Goal: Answer question/provide support: Share knowledge or assist other users

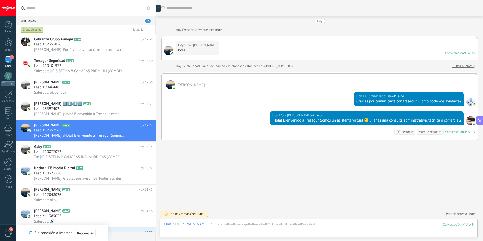
click at [87, 42] on div "Lead #12353856" at bounding box center [93, 44] width 119 height 5
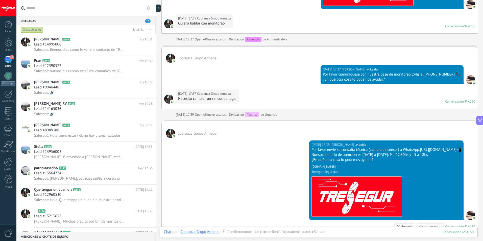
scroll to position [278, 0]
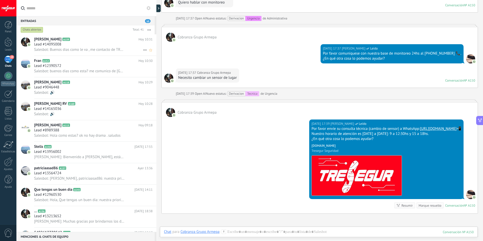
click at [87, 49] on span "Salesbot: Buenos dias como le va , me contacto de TRESEGUR asesor comercial [PE…" at bounding box center [79, 49] width 91 height 5
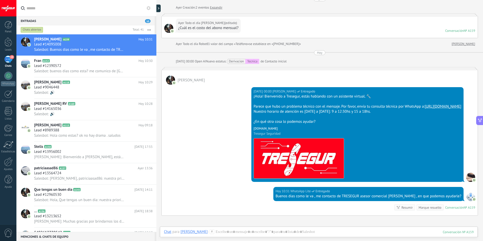
scroll to position [51, 0]
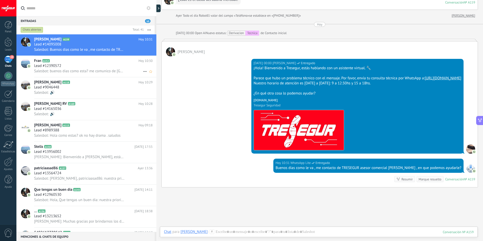
click at [75, 69] on span "Salesbot: buenos dias como esta? me comunico de [GEOGRAPHIC_DATA][PERSON_NAME] …" at bounding box center [79, 71] width 91 height 5
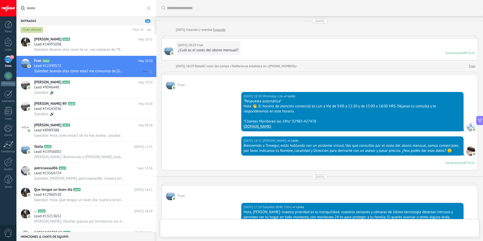
scroll to position [444, 0]
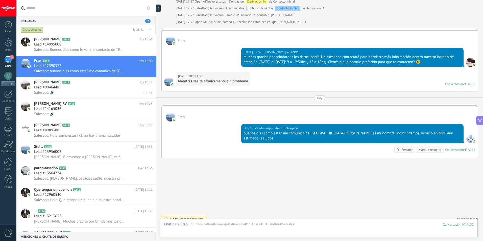
click at [76, 94] on div "Salesbot: 🔊" at bounding box center [93, 92] width 119 height 5
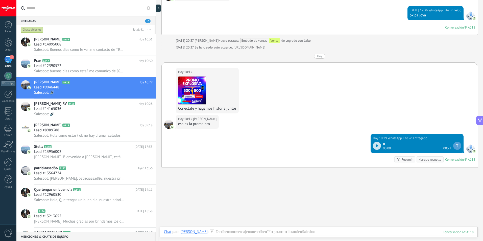
scroll to position [712, 0]
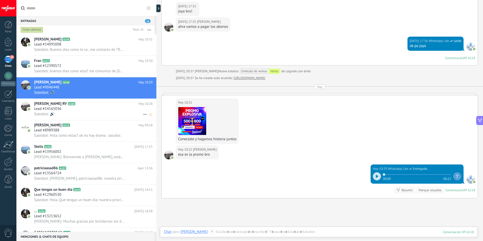
click at [73, 109] on div "Lead #14165036" at bounding box center [93, 108] width 119 height 5
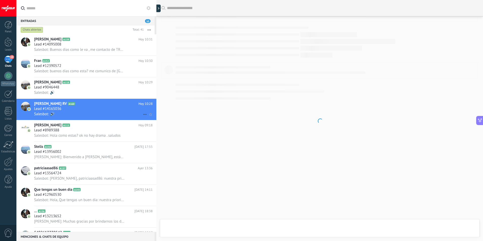
scroll to position [191, 0]
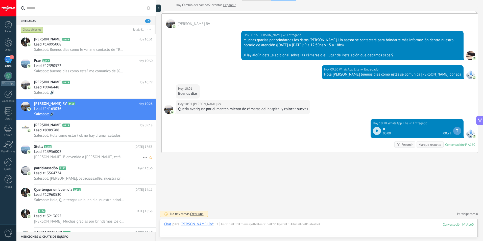
click at [88, 149] on div "Lead #13956002" at bounding box center [93, 151] width 119 height 5
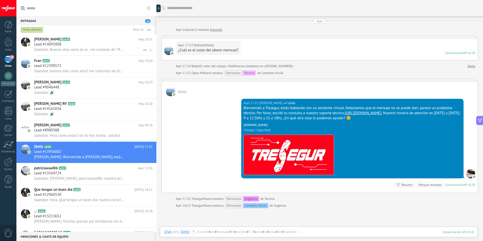
click at [80, 39] on h2 "[PERSON_NAME] A159" at bounding box center [86, 39] width 104 height 5
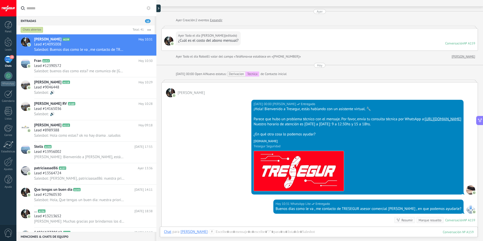
scroll to position [60, 0]
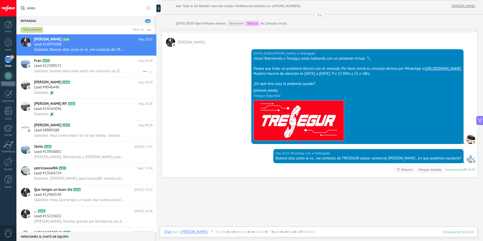
click at [69, 62] on h2 "[PERSON_NAME] A152" at bounding box center [86, 60] width 104 height 5
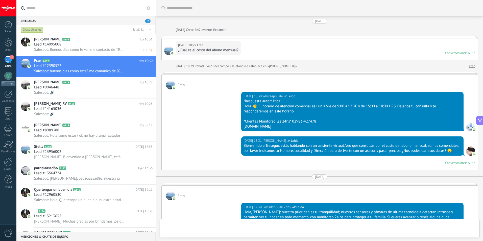
scroll to position [444, 0]
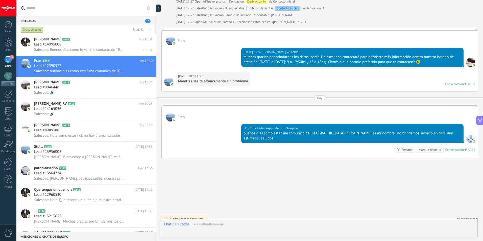
click at [65, 49] on span "Salesbot: Buenos dias como le va , me contacto de TRESEGUR asesor comercial [PE…" at bounding box center [79, 49] width 91 height 5
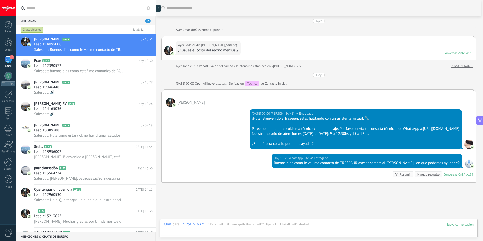
scroll to position [35, 0]
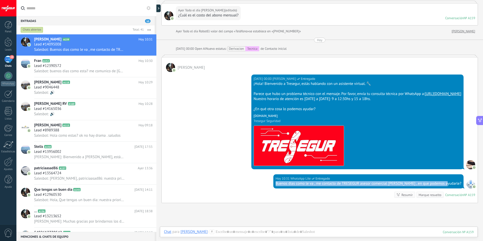
drag, startPoint x: 291, startPoint y: 190, endPoint x: 461, endPoint y: 196, distance: 170.4
click at [461, 196] on div "[DATE] 10:31 WhatsApp Lite Entregado Buenos dias como le va , me contacto de TR…" at bounding box center [320, 188] width 316 height 29
drag, startPoint x: 461, startPoint y: 196, endPoint x: 456, endPoint y: 189, distance: 8.4
copy div "Buenos dias como le va , me contacto de TRESEGUR asesor comercial [PERSON_NAME]…"
click at [45, 69] on span "Salesbot: buenos dias como esta? me comunico de [GEOGRAPHIC_DATA][PERSON_NAME] …" at bounding box center [79, 71] width 91 height 5
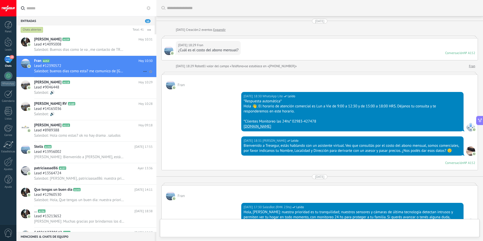
scroll to position [444, 0]
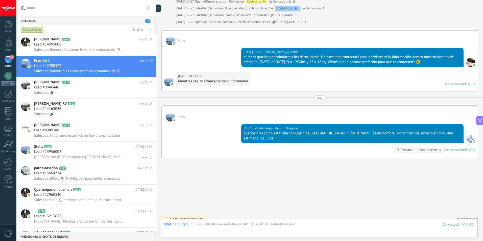
click at [93, 154] on div "[PERSON_NAME]: Bienvenido a [PERSON_NAME], estás hablando con un asistente virt…" at bounding box center [93, 156] width 119 height 5
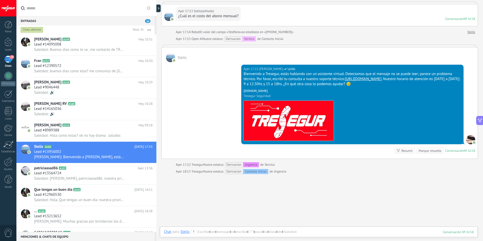
scroll to position [55, 0]
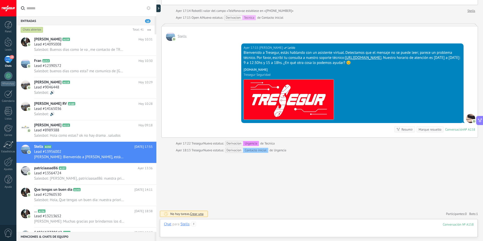
paste div
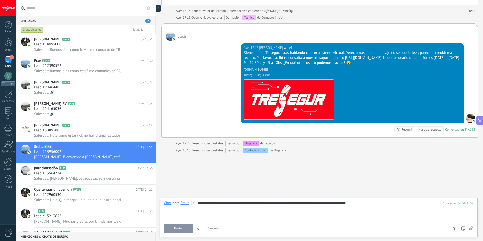
click at [176, 231] on button "Enviar" at bounding box center [178, 229] width 29 height 10
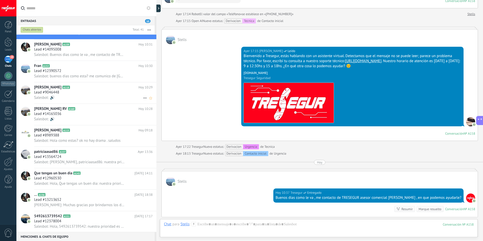
scroll to position [26, 0]
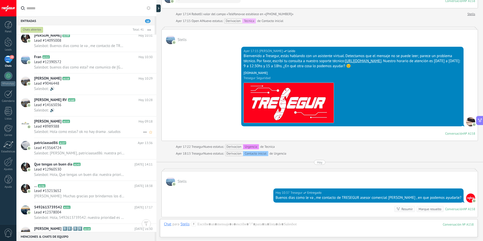
click at [69, 136] on div "[PERSON_NAME] A115 [DATE] 09:18 Lead #8989388 Salesbot: [PERSON_NAME] como esta…" at bounding box center [95, 126] width 122 height 21
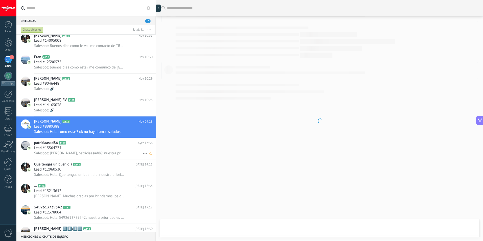
click at [104, 151] on span "Salesbot: [PERSON_NAME], patriciaasad86: nuestra prioridad es tu tranquilidad; …" at bounding box center [79, 153] width 91 height 5
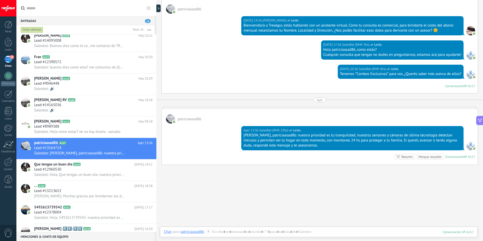
scroll to position [88, 0]
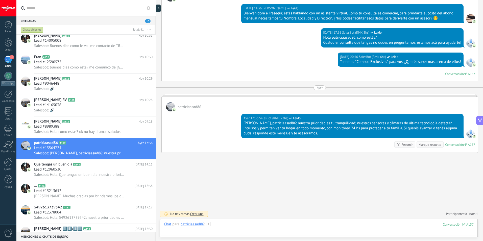
paste div
click at [400, 227] on div "**********" at bounding box center [319, 229] width 310 height 15
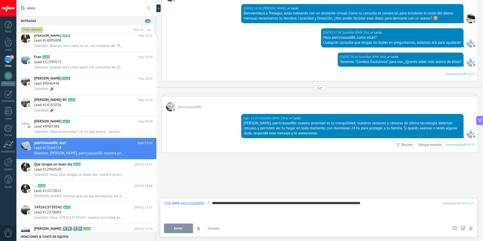
click at [176, 228] on span "Enviar" at bounding box center [178, 229] width 9 height 4
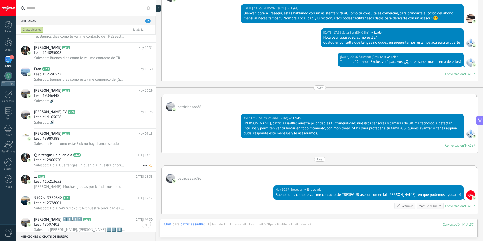
scroll to position [51, 0]
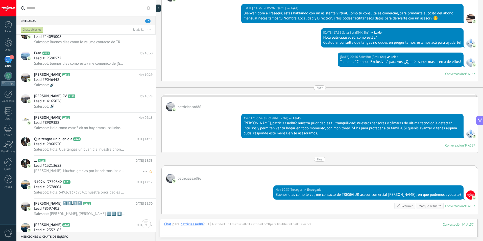
click at [83, 172] on span "[PERSON_NAME]: Muchas gracias por brindarnos los datos [PERSON_NAME]. Un asesor…" at bounding box center [79, 171] width 91 height 5
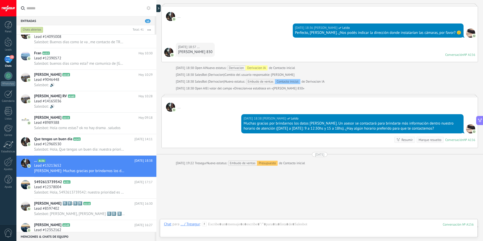
scroll to position [157, 0]
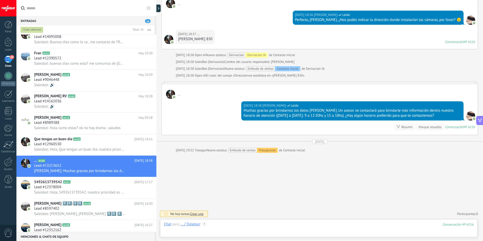
click at [233, 224] on div at bounding box center [319, 229] width 310 height 15
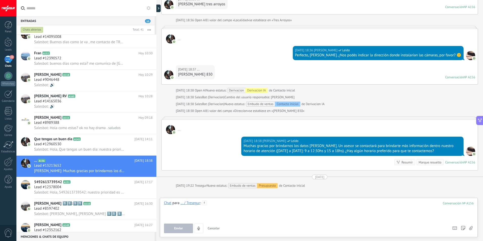
scroll to position [81, 0]
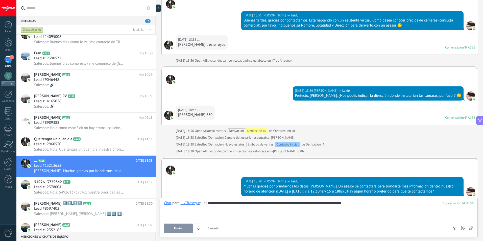
click at [176, 228] on span "Enviar" at bounding box center [178, 229] width 9 height 4
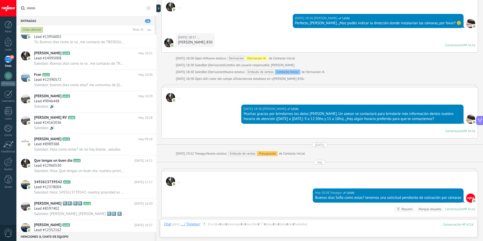
scroll to position [164, 0]
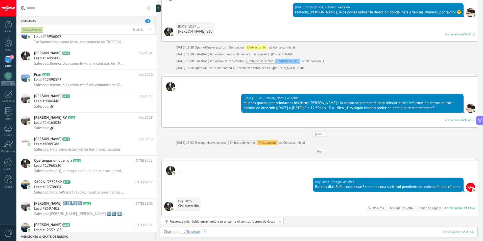
click at [250, 236] on div at bounding box center [319, 236] width 310 height 15
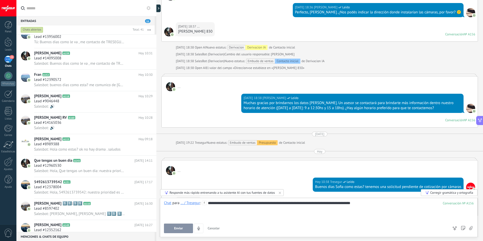
click at [174, 226] on button "Enviar" at bounding box center [178, 229] width 29 height 10
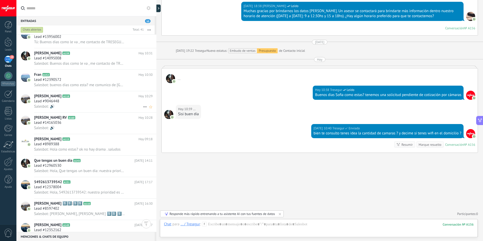
scroll to position [0, 0]
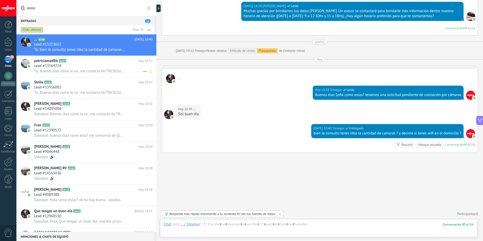
click at [84, 75] on div "patriciaasad86 A157 [DATE] 10:37 Lead #13564724 Tú: Buenos dias como le va , me…" at bounding box center [95, 66] width 122 height 21
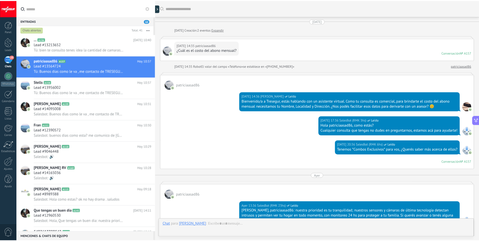
scroll to position [149, 0]
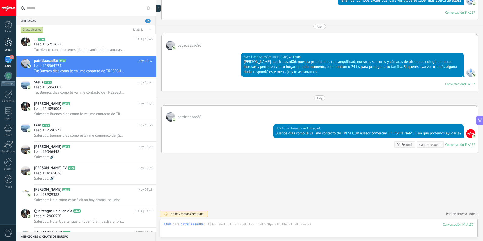
click at [8, 45] on div at bounding box center [9, 41] width 8 height 9
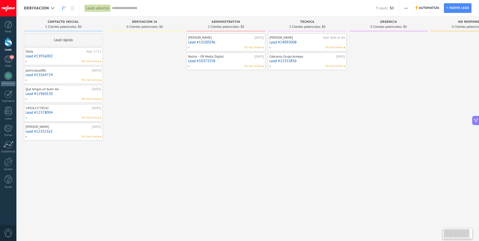
drag, startPoint x: 411, startPoint y: 50, endPoint x: 392, endPoint y: 52, distance: 18.3
click at [392, 52] on div at bounding box center [388, 121] width 79 height 175
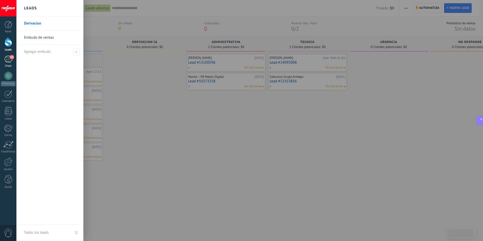
click at [6, 64] on link "11 Chats" at bounding box center [8, 62] width 16 height 12
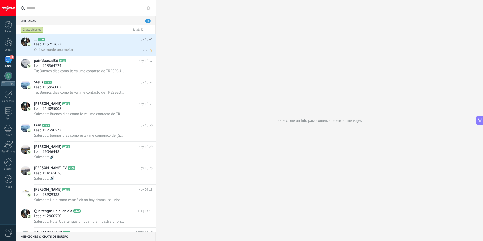
click at [86, 48] on div "O si se puede una mejor" at bounding box center [93, 49] width 119 height 5
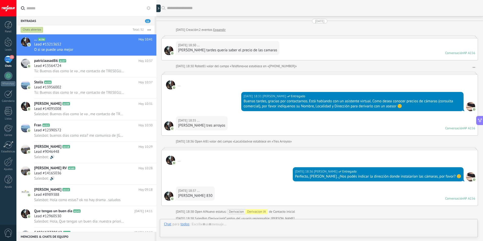
scroll to position [282, 0]
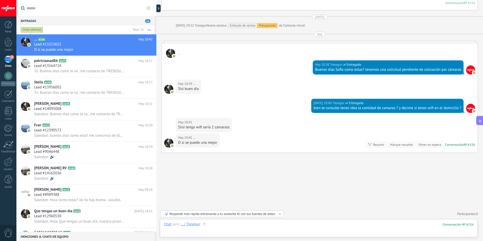
click at [222, 226] on div at bounding box center [319, 229] width 310 height 15
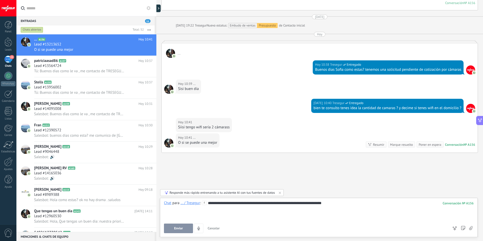
click at [330, 205] on div "**********" at bounding box center [319, 210] width 310 height 19
click at [300, 210] on div "**********" at bounding box center [319, 210] width 310 height 19
click at [471, 226] on icon at bounding box center [471, 228] width 4 height 4
click at [0, 0] on input "file" at bounding box center [0, 0] width 0 height 0
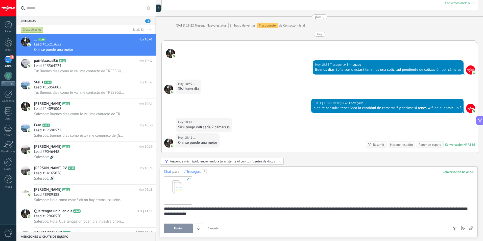
click at [185, 229] on button "Enviar" at bounding box center [178, 229] width 29 height 10
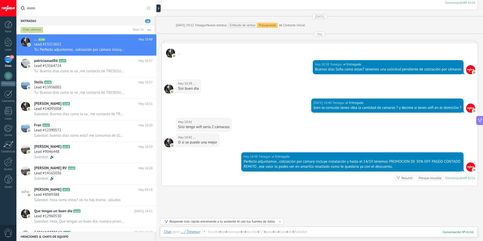
scroll to position [315, 0]
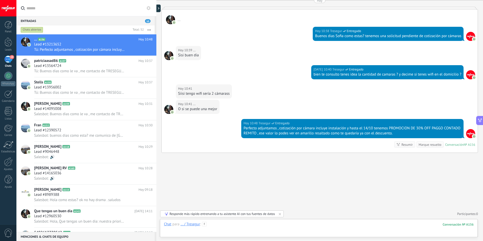
click at [331, 229] on div at bounding box center [319, 229] width 310 height 15
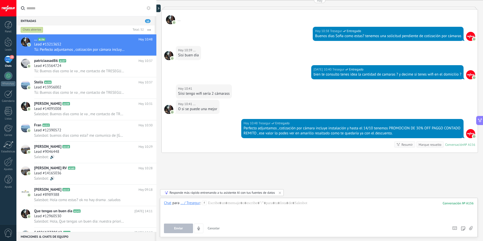
click at [472, 229] on icon at bounding box center [471, 228] width 4 height 4
click at [0, 0] on input "file" at bounding box center [0, 0] width 0 height 0
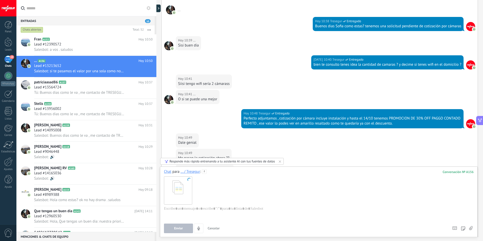
scroll to position [441, 0]
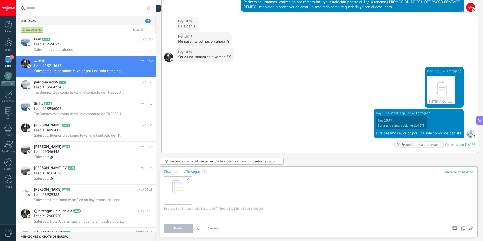
click at [189, 182] on div at bounding box center [178, 190] width 28 height 28
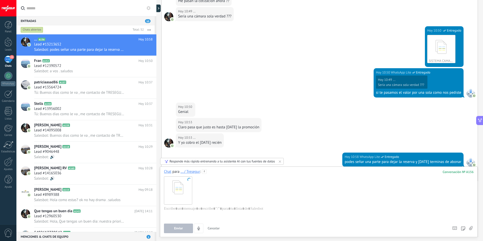
scroll to position [511, 0]
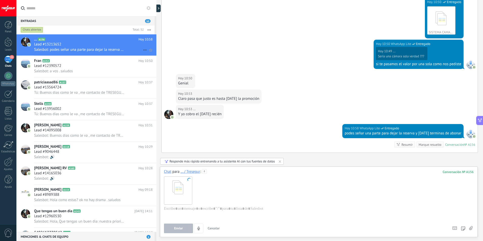
click at [58, 48] on span "Salesbot: podes señar una parte para dejar la reserva y [DATE] terminas de abon…" at bounding box center [79, 49] width 91 height 5
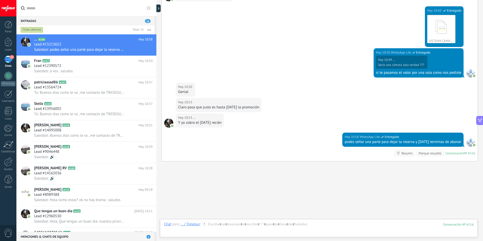
scroll to position [418, 0]
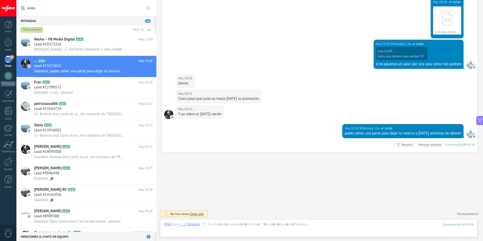
scroll to position [78, 0]
click at [231, 52] on div "Hoy 10:50 WhatsApp Lite Leído Hoy 10:49 ... Sería una cámara sola verdad ??? si…" at bounding box center [320, 57] width 316 height 34
click at [74, 51] on span "[PERSON_NAME]: 📄 SISTEMA CAMARAS 1 INALAMBRICAS (COMPRA).pdf" at bounding box center [79, 49] width 91 height 5
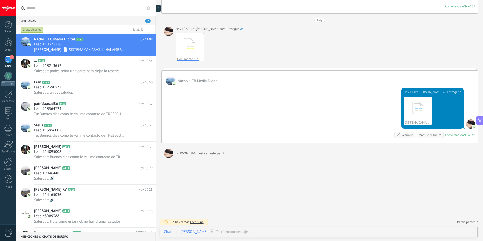
scroll to position [1045, 0]
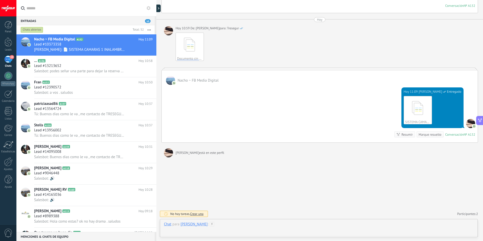
click at [235, 225] on div at bounding box center [319, 229] width 310 height 15
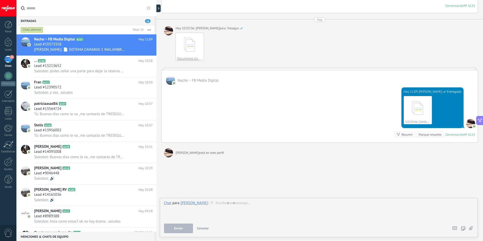
click at [472, 228] on icon at bounding box center [471, 228] width 4 height 4
click at [0, 0] on input "file" at bounding box center [0, 0] width 0 height 0
click at [190, 180] on use at bounding box center [189, 179] width 3 height 3
click at [68, 65] on div "Lead #13213652" at bounding box center [93, 65] width 119 height 5
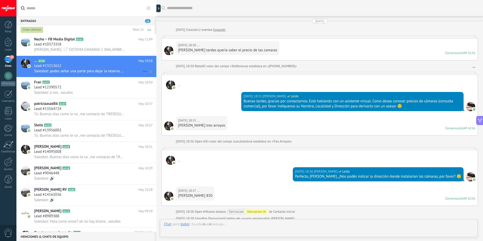
scroll to position [418, 0]
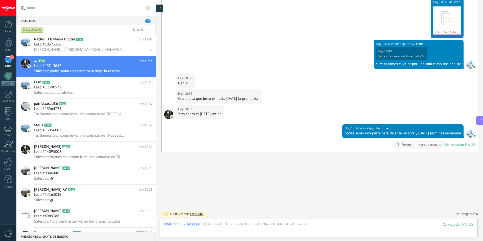
click at [160, 9] on icon at bounding box center [161, 8] width 2 height 3
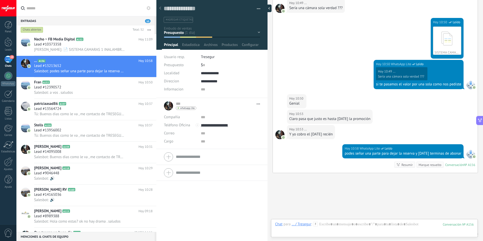
scroll to position [8, 0]
click at [0, 0] on div "Contacto inicial Seguimiento Presupuesto Visita Venta Logrado con éxito Ventas …" at bounding box center [0, 0] width 0 height 0
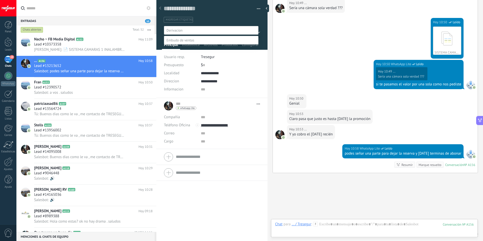
scroll to position [10, 0]
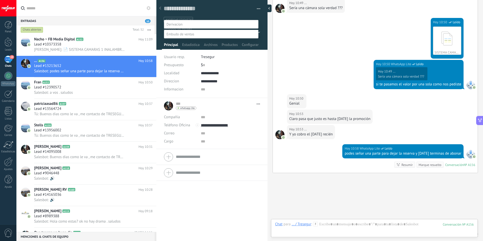
click at [268, 8] on div at bounding box center [249, 114] width 467 height 241
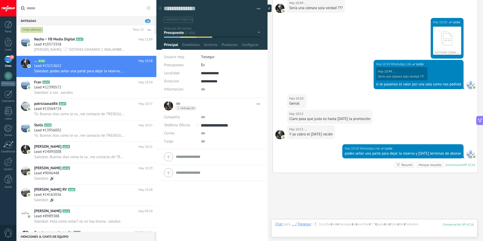
click at [268, 8] on div at bounding box center [268, 9] width 8 height 8
